Goal: Information Seeking & Learning: Learn about a topic

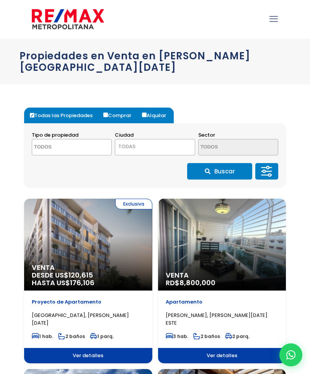
select select
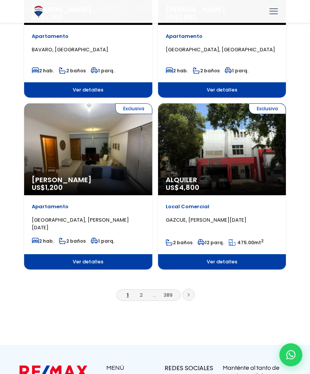
scroll to position [1291, 0]
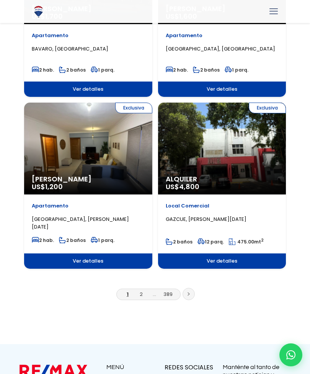
click at [194, 288] on link at bounding box center [189, 294] width 12 height 12
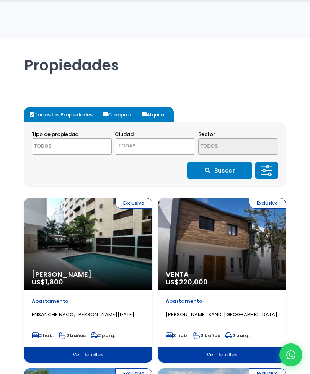
select select
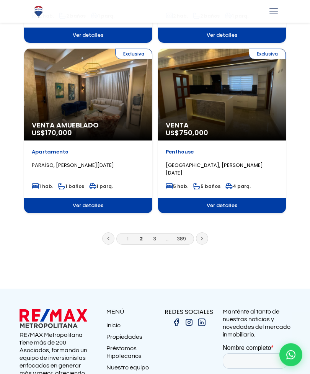
scroll to position [1344, 0]
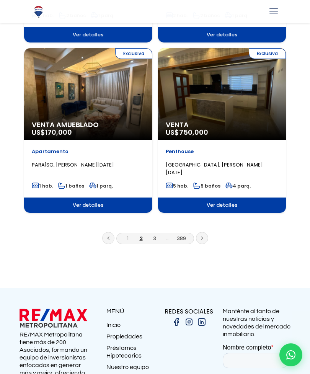
click at [205, 237] on link at bounding box center [202, 238] width 12 height 12
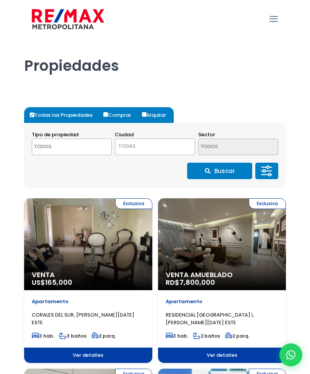
select select
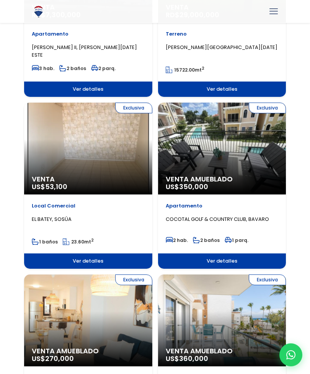
scroll to position [589, 0]
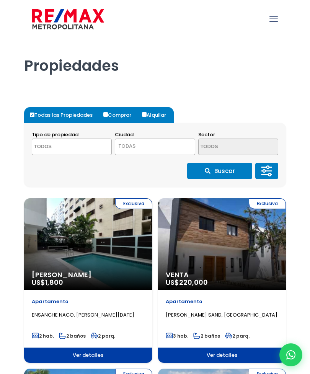
select select
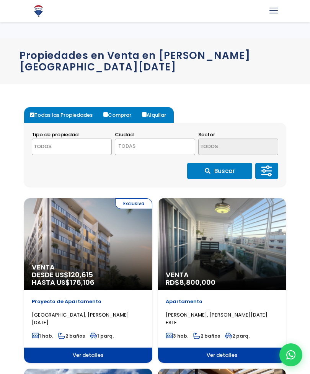
select select
